Goal: Task Accomplishment & Management: Use online tool/utility

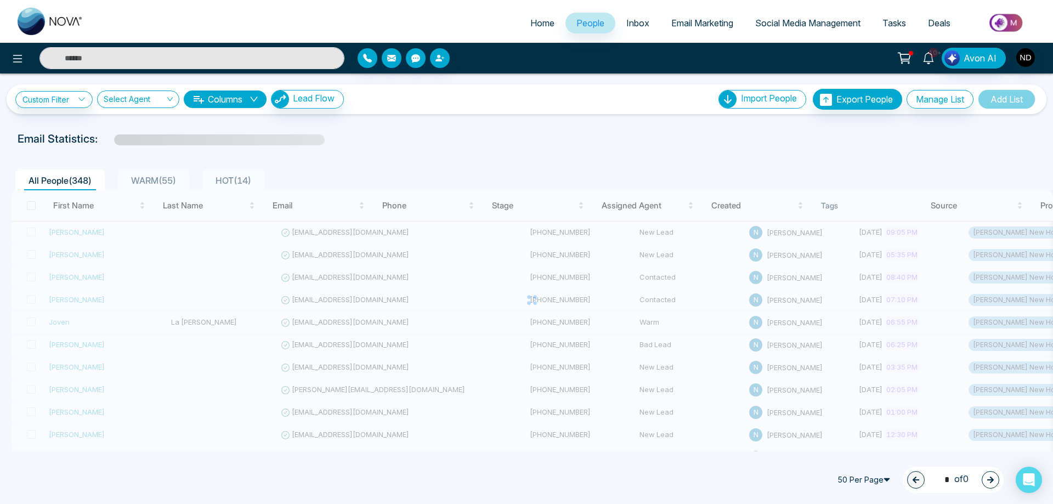
click at [932, 63] on icon at bounding box center [928, 58] width 12 height 12
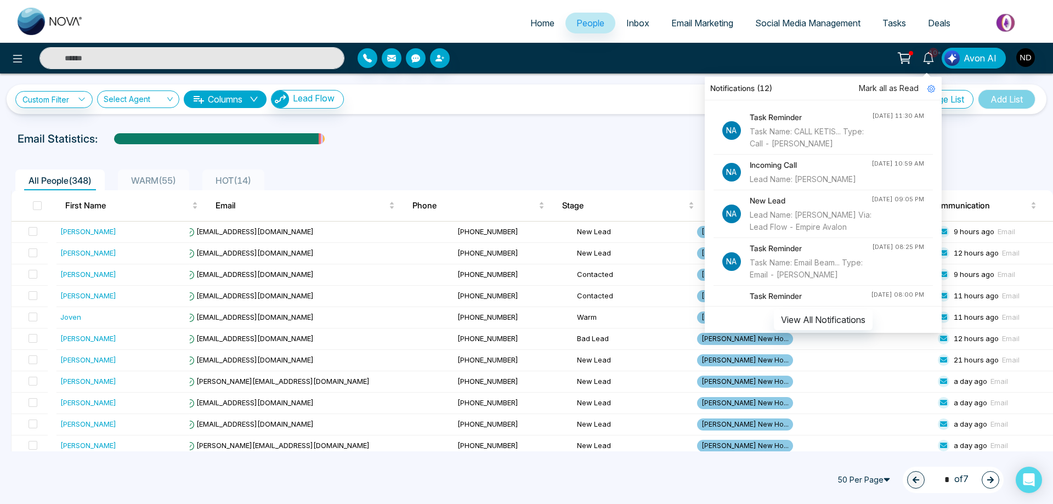
click at [820, 185] on div "Lead Name: Gokul Prasad" at bounding box center [811, 179] width 122 height 12
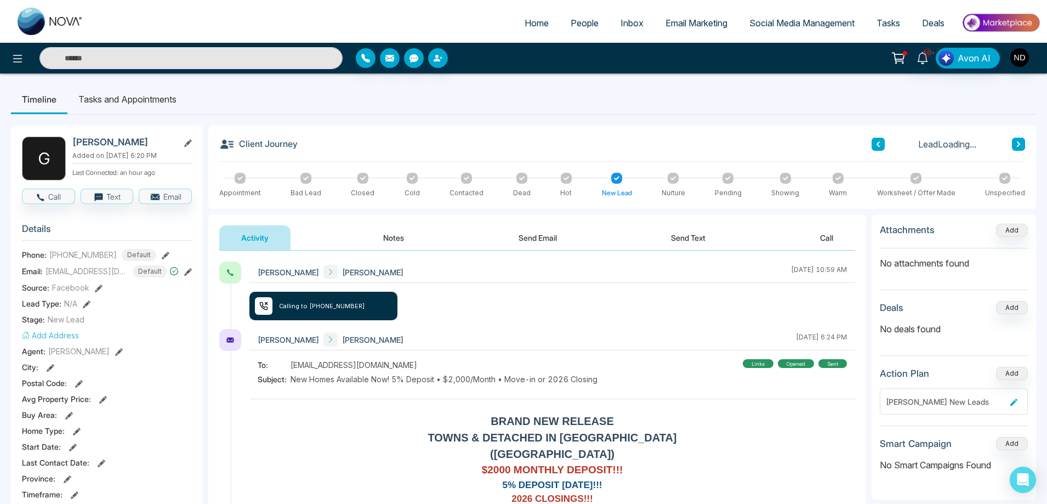
click at [552, 304] on div "Gokul Prasad Navdeep Dhillon August 14 2025 | 10:59 AM Calling to +12898192060" at bounding box center [553, 295] width 606 height 67
click at [401, 235] on button "Notes" at bounding box center [393, 237] width 65 height 25
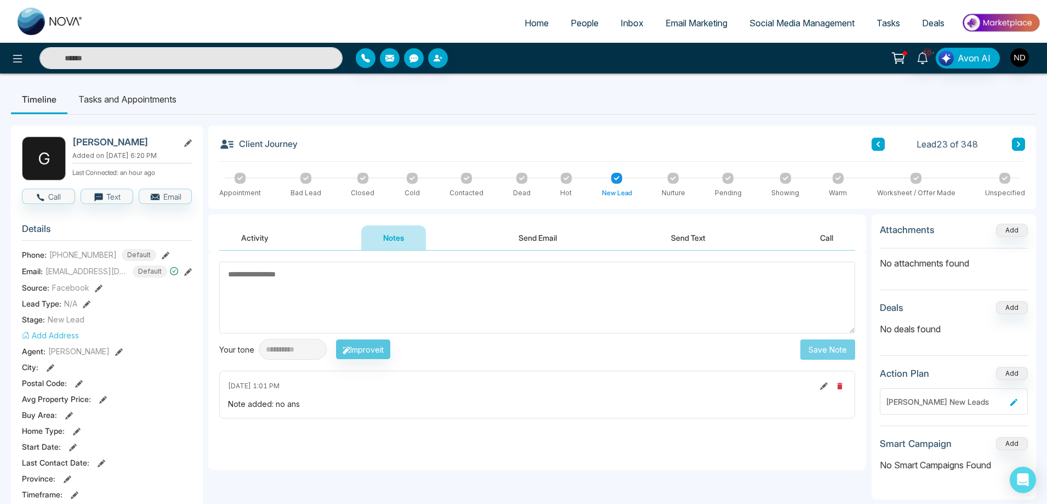
click at [217, 66] on input "text" at bounding box center [190, 58] width 303 height 22
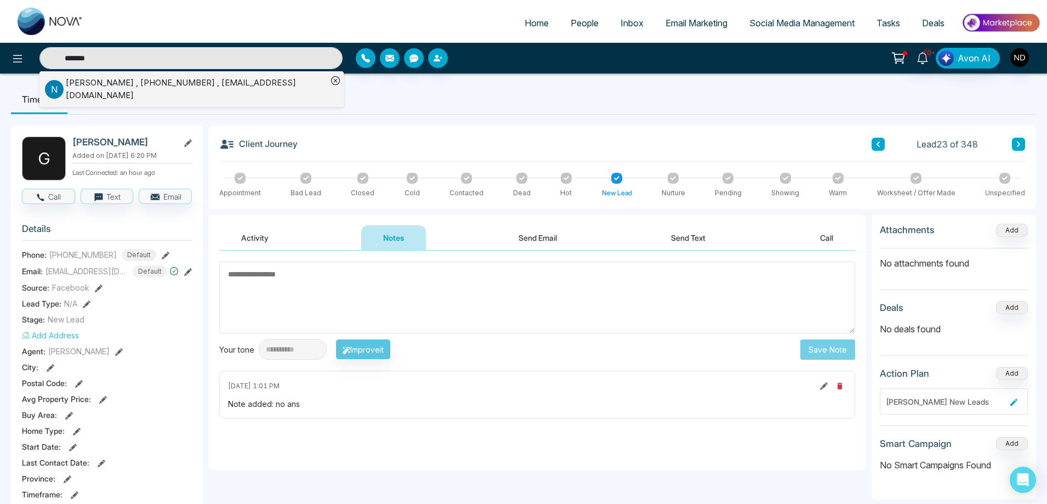
type input "*******"
click at [129, 86] on div "Natasha , +12899228924 , nfredson@gmail.com" at bounding box center [197, 89] width 262 height 25
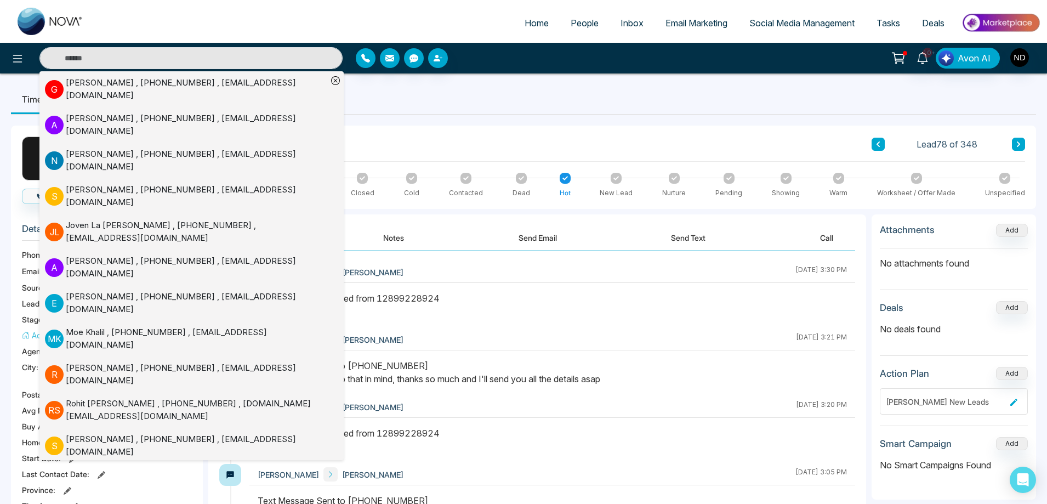
click at [487, 126] on div "Client Journey Lead 78 of 348 Appointment Bad Lead Closed Cold Contacted Dead H…" at bounding box center [622, 167] width 828 height 83
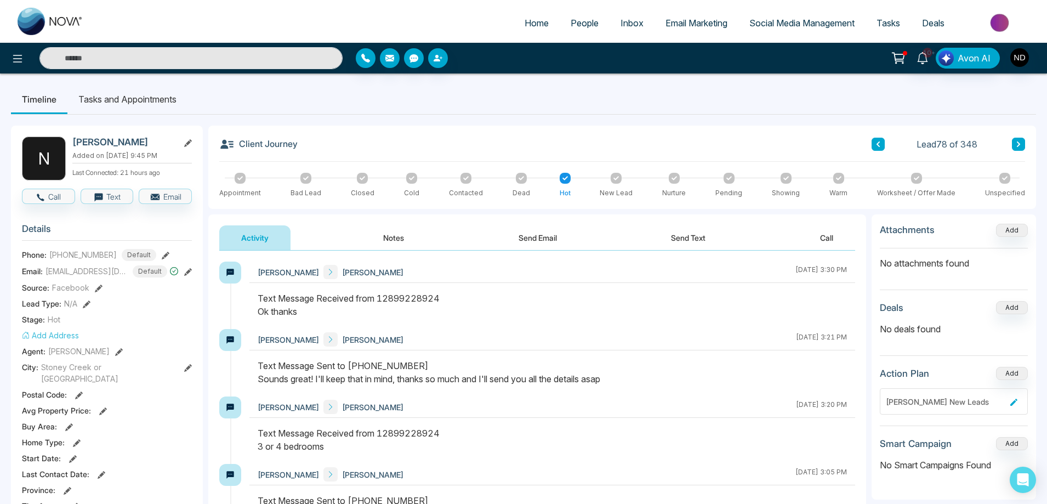
click at [394, 239] on button "Notes" at bounding box center [393, 237] width 65 height 25
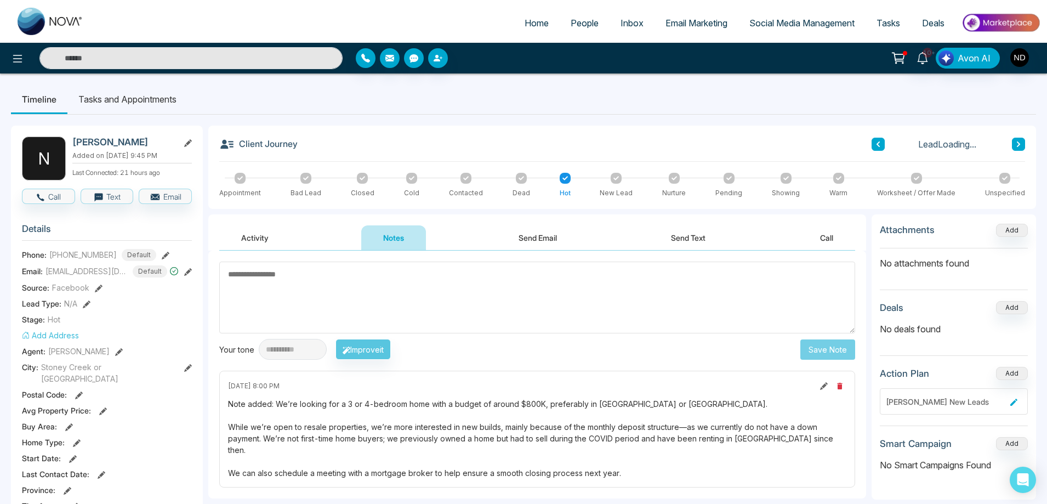
click at [421, 297] on textarea at bounding box center [537, 298] width 636 height 72
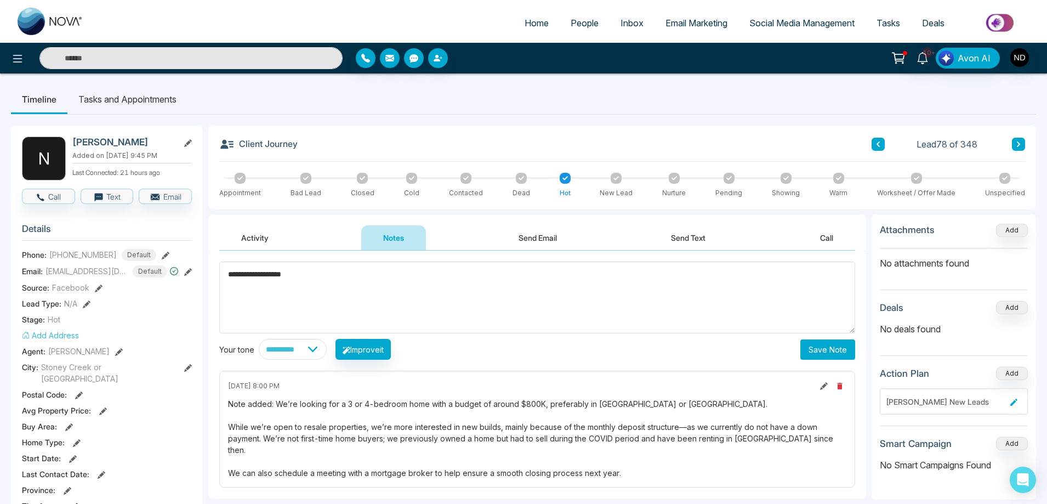
type textarea "**********"
click at [831, 351] on button "Save Note" at bounding box center [828, 349] width 55 height 20
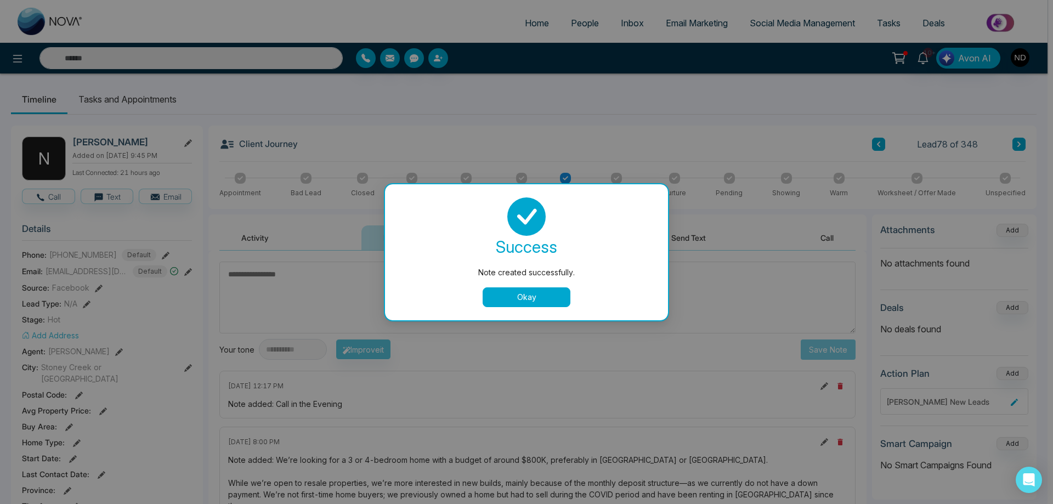
click at [530, 302] on button "Okay" at bounding box center [527, 297] width 88 height 20
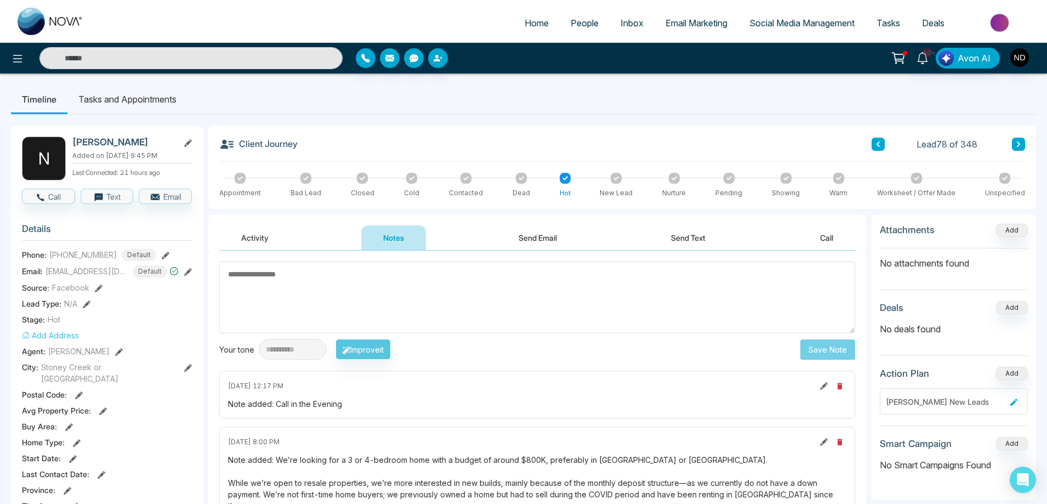
click at [140, 103] on li "Tasks and Appointments" at bounding box center [127, 99] width 120 height 30
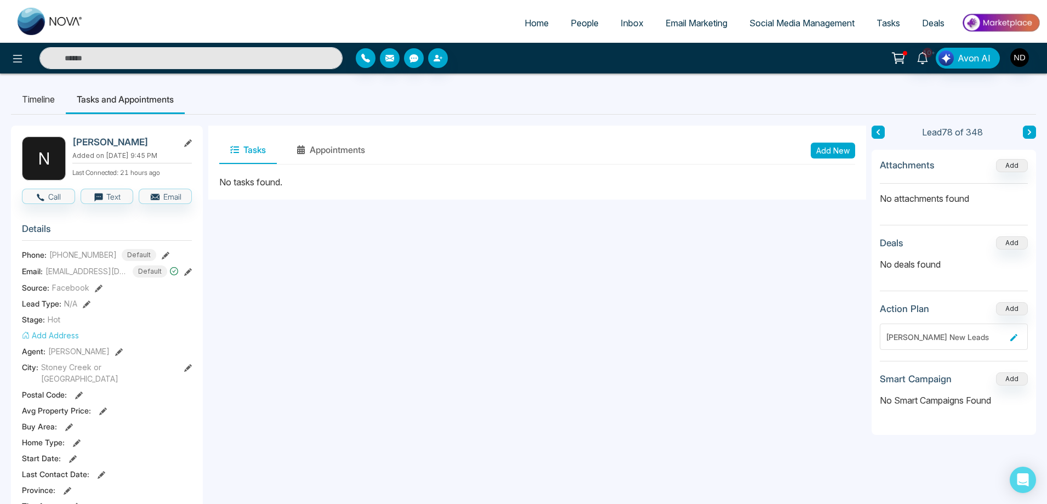
click at [843, 152] on button "Add New" at bounding box center [833, 151] width 44 height 16
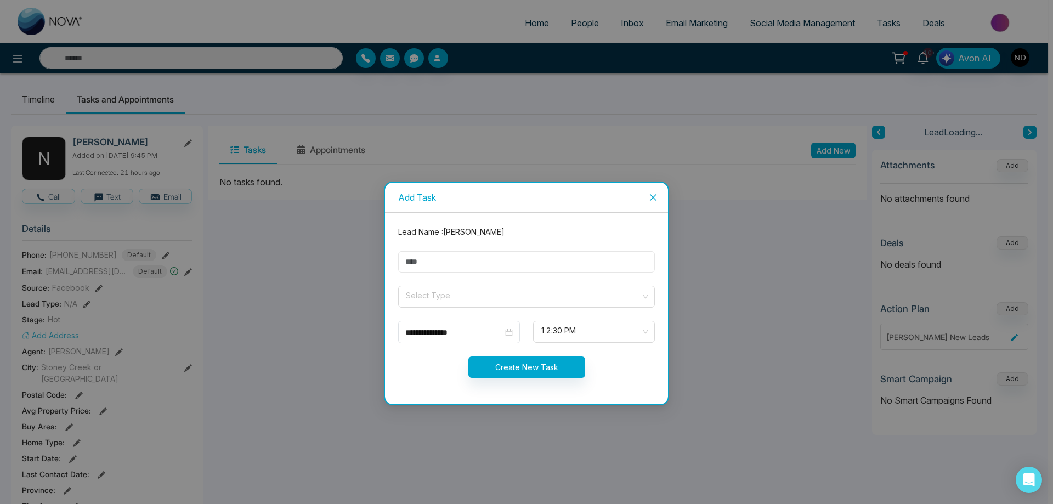
click at [440, 264] on input "text" at bounding box center [526, 261] width 257 height 21
type input "****"
click at [445, 294] on input "search" at bounding box center [523, 294] width 236 height 16
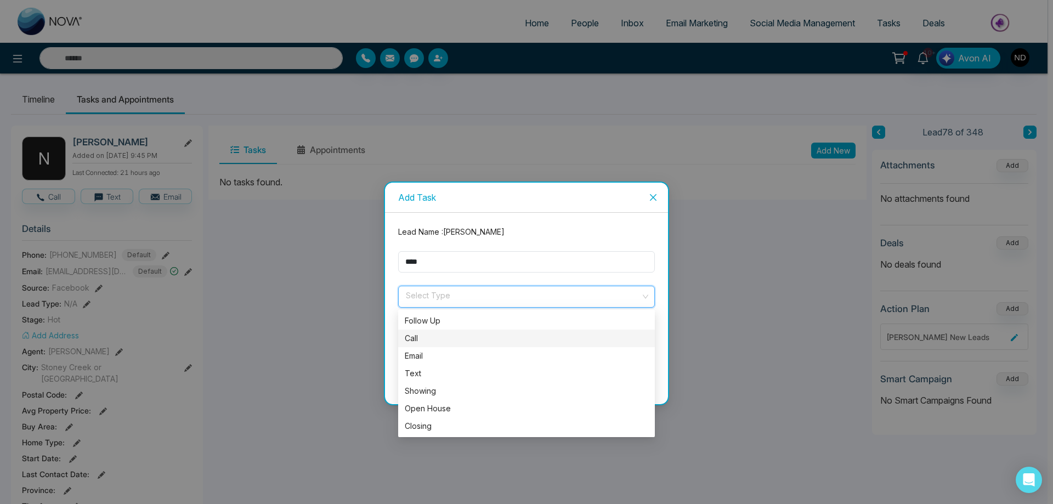
click at [433, 341] on div "Call" at bounding box center [526, 338] width 243 height 12
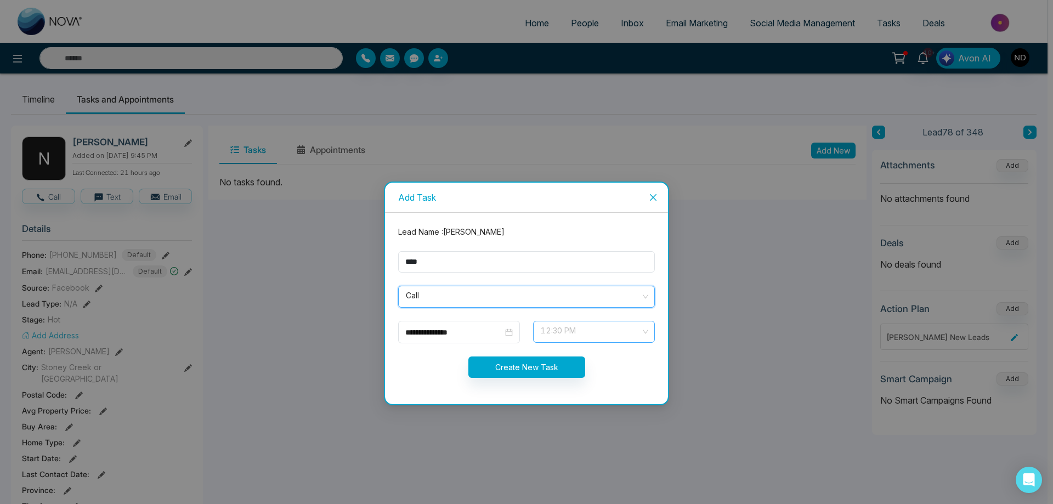
drag, startPoint x: 598, startPoint y: 332, endPoint x: 593, endPoint y: 340, distance: 8.8
click at [598, 332] on span "12:30 PM" at bounding box center [594, 331] width 106 height 19
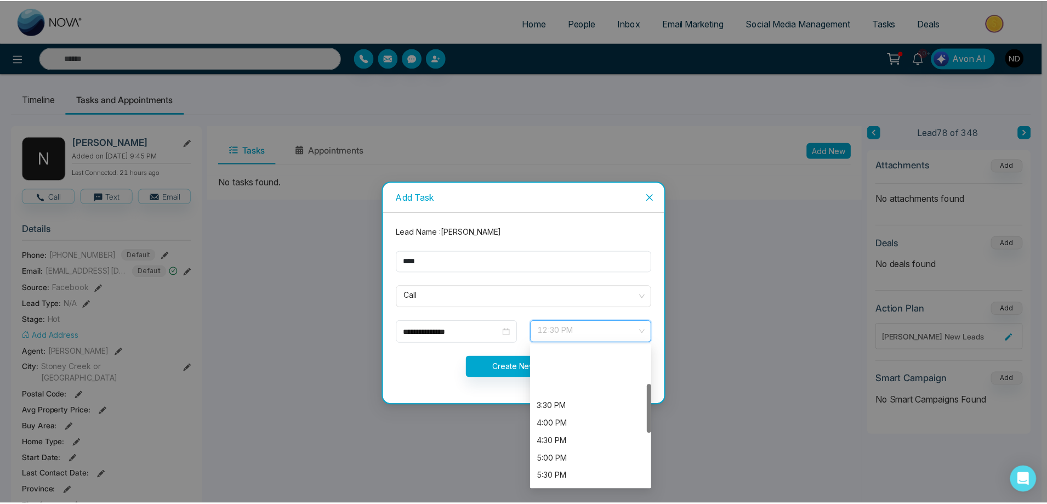
scroll to position [110, 0]
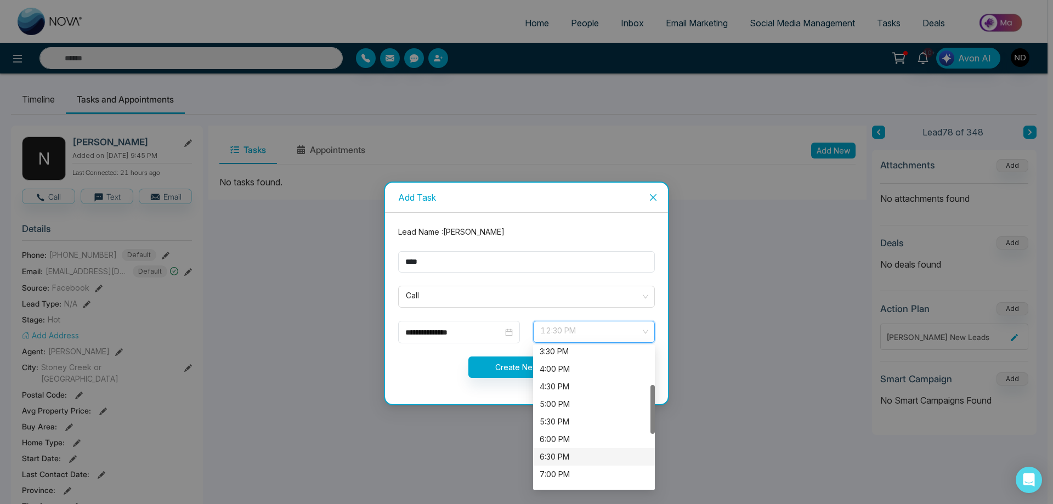
click at [554, 419] on div "5:30 PM" at bounding box center [594, 422] width 109 height 12
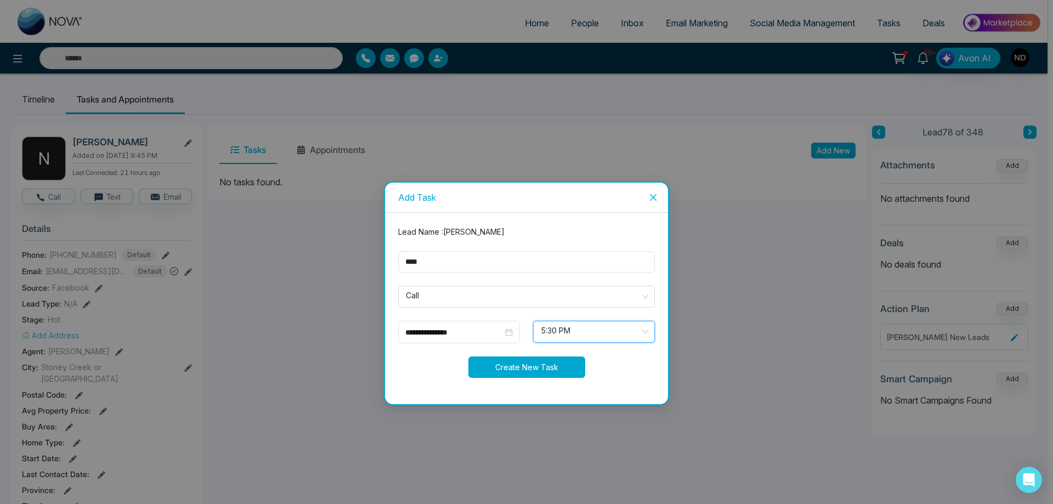
click at [504, 366] on button "Create New Task" at bounding box center [526, 366] width 117 height 21
click at [307, 264] on div "**********" at bounding box center [526, 252] width 1053 height 504
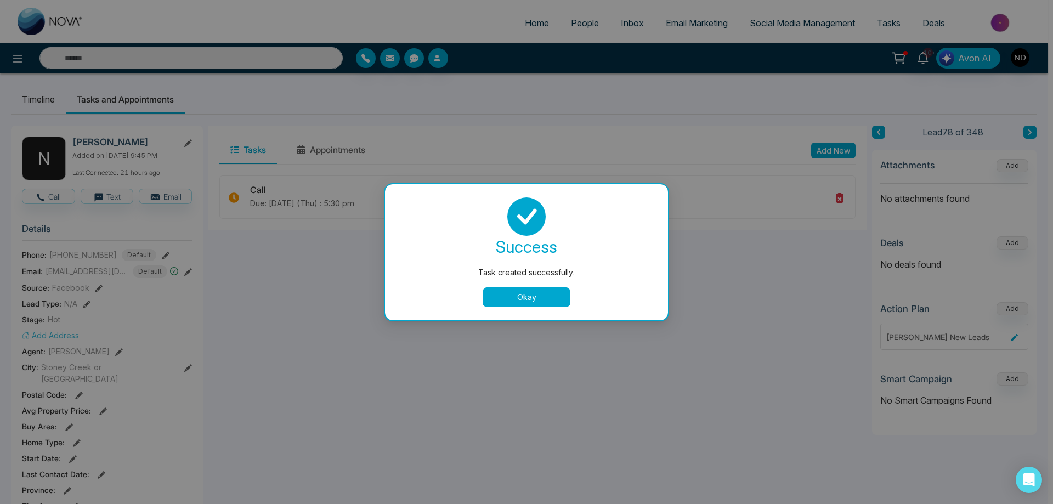
click at [540, 293] on button "Okay" at bounding box center [527, 297] width 88 height 20
